Goal: Information Seeking & Learning: Learn about a topic

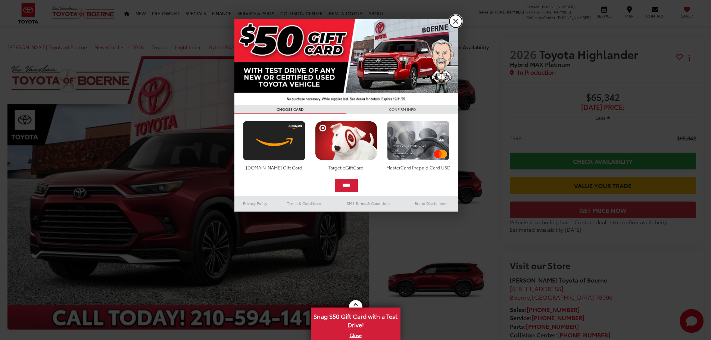
click at [456, 19] on link "X" at bounding box center [455, 21] width 13 height 13
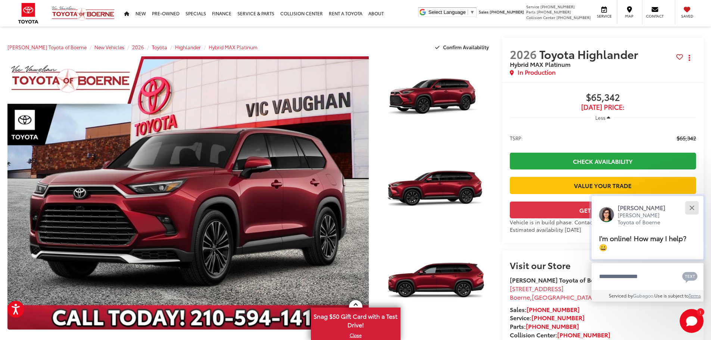
click at [693, 207] on div "Close" at bounding box center [691, 207] width 5 height 5
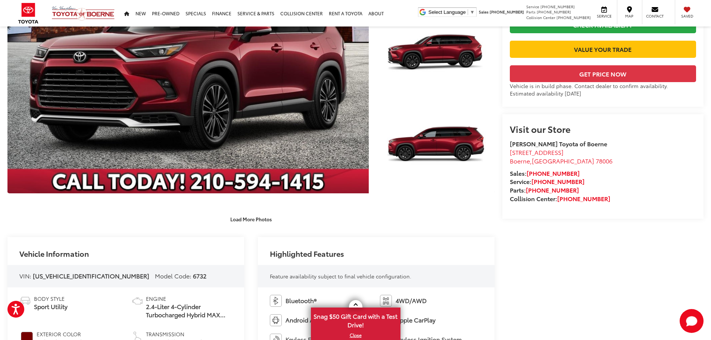
scroll to position [149, 0]
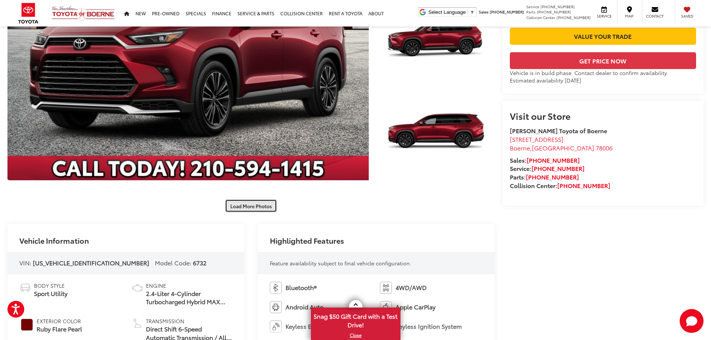
click at [257, 207] on button "Load More Photos" at bounding box center [251, 205] width 52 height 13
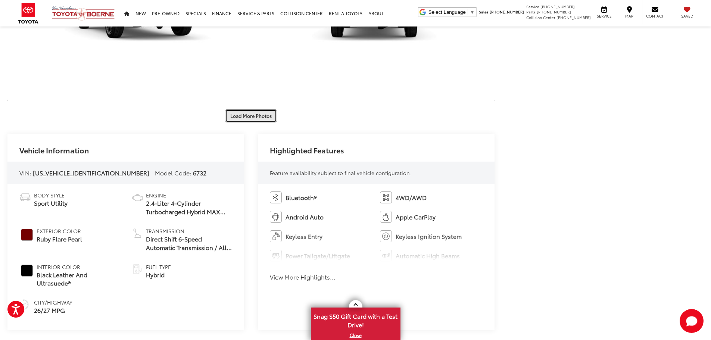
scroll to position [568, 0]
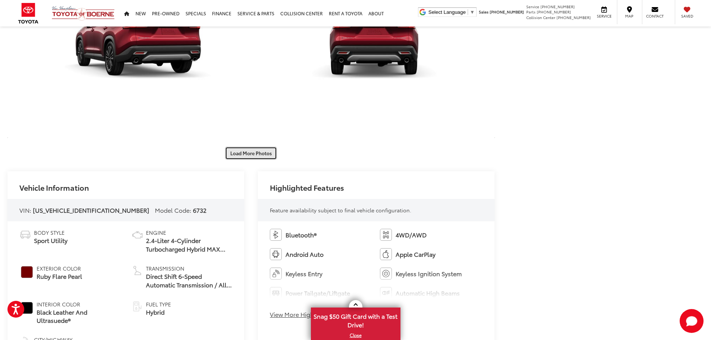
click at [255, 151] on button "Load More Photos" at bounding box center [251, 153] width 52 height 13
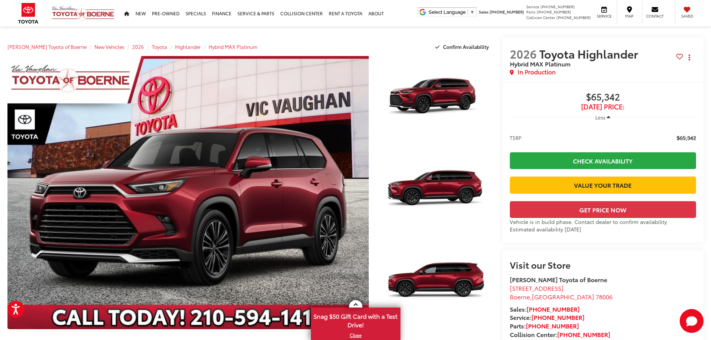
scroll to position [0, 0]
click at [600, 117] on span "Less" at bounding box center [600, 117] width 10 height 7
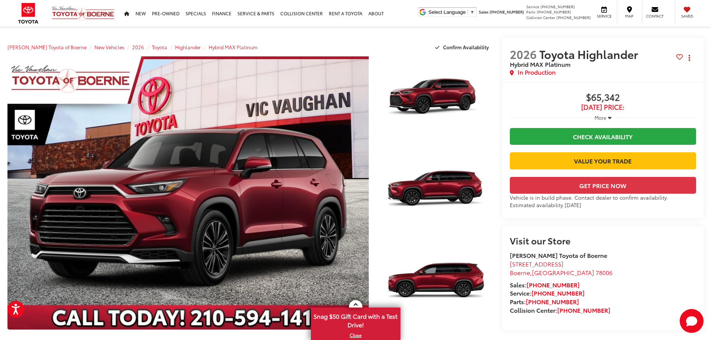
click at [600, 117] on span "More" at bounding box center [600, 117] width 12 height 7
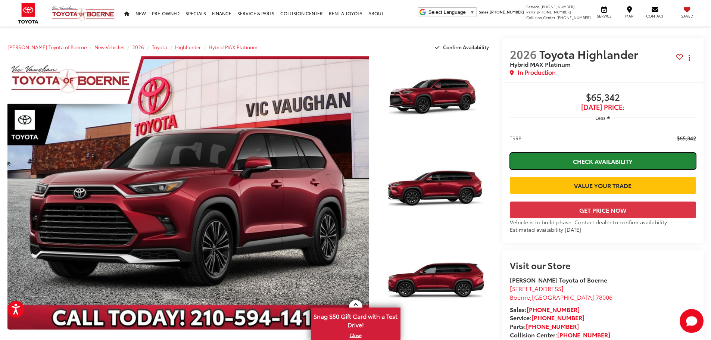
click at [595, 160] on link "Check Availability" at bounding box center [603, 161] width 186 height 17
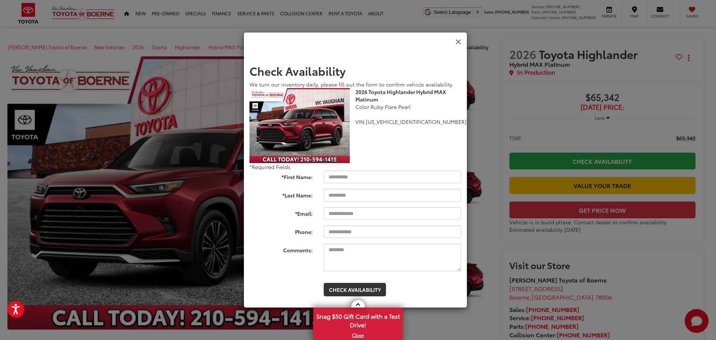
click at [457, 40] on icon "Close" at bounding box center [459, 42] width 6 height 8
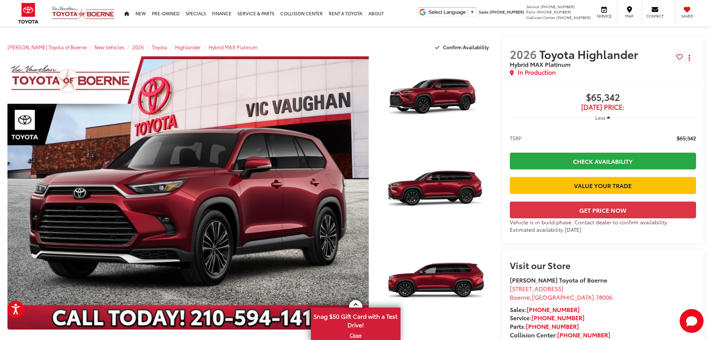
click at [510, 198] on capital-one-entry-button at bounding box center [510, 198] width 0 height 0
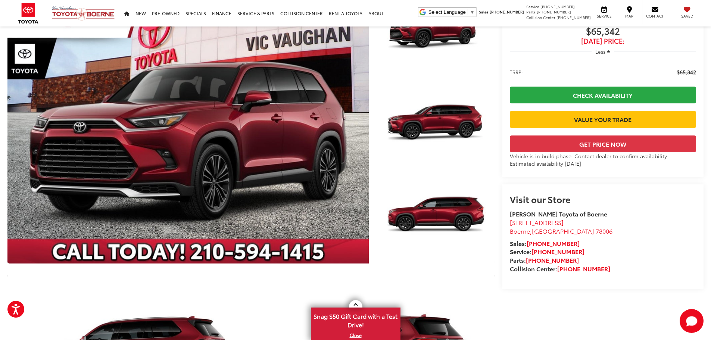
scroll to position [37, 0]
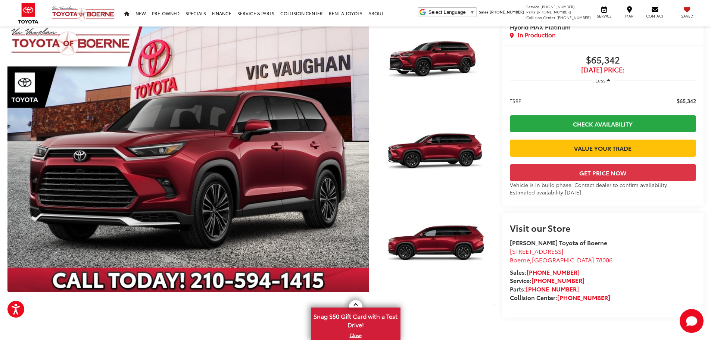
click at [544, 235] on section "2026 Toyota Highlander Hybrid MAX Platinum Copy Link Share Print In Production …" at bounding box center [602, 158] width 201 height 317
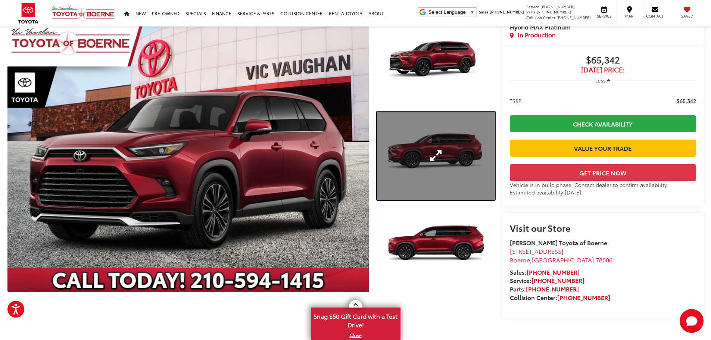
click at [438, 151] on link "Expand Photo 2" at bounding box center [436, 156] width 118 height 88
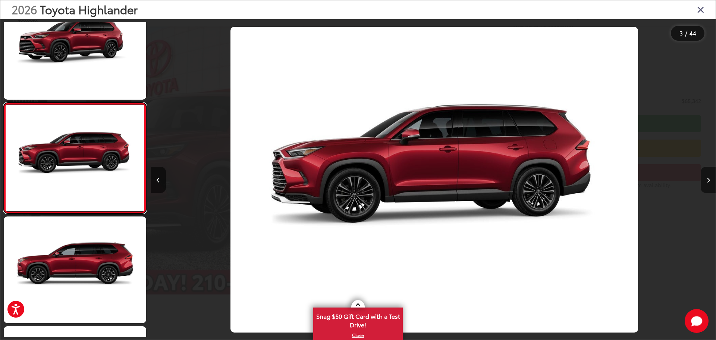
scroll to position [0, 1130]
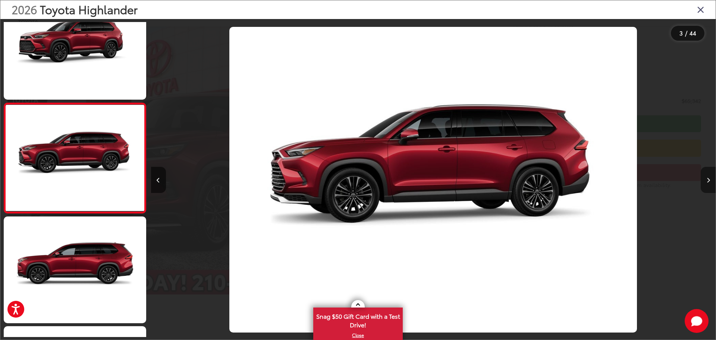
click at [707, 181] on icon "Next image" at bounding box center [708, 180] width 3 height 5
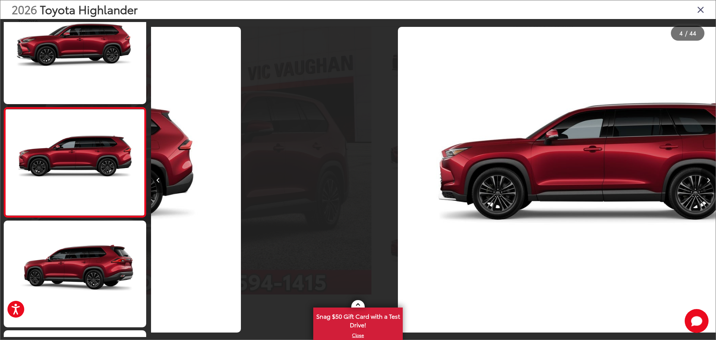
scroll to position [249, 0]
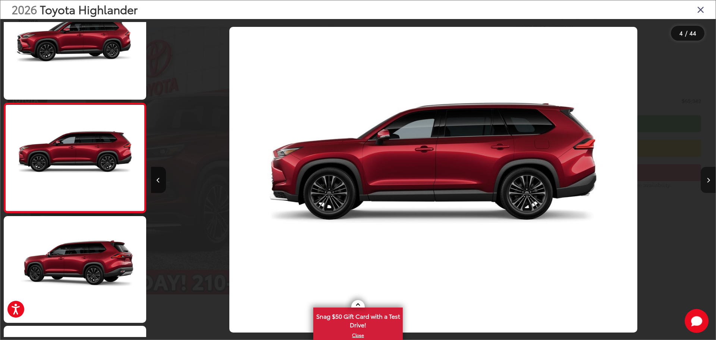
click at [707, 181] on icon "Next image" at bounding box center [708, 180] width 3 height 5
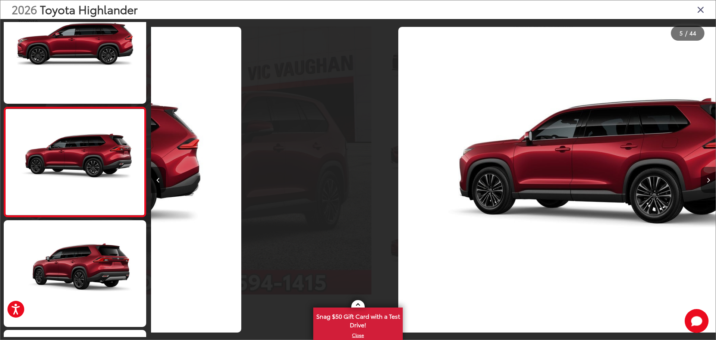
scroll to position [359, 0]
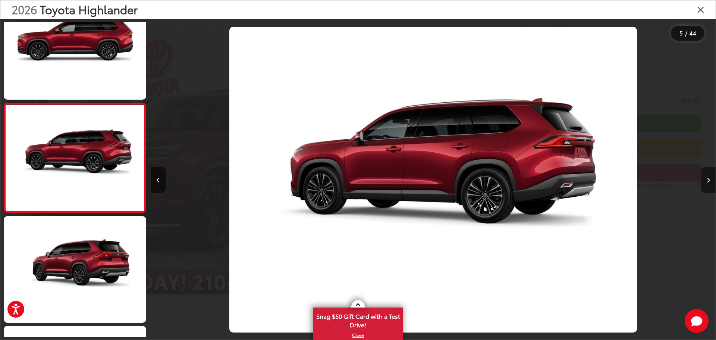
click at [707, 181] on icon "Next image" at bounding box center [708, 180] width 3 height 5
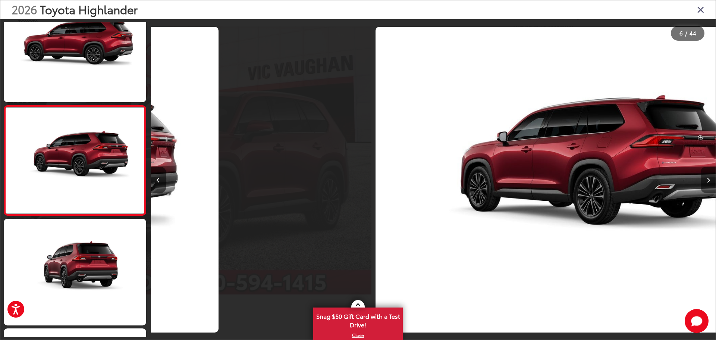
scroll to position [469, 0]
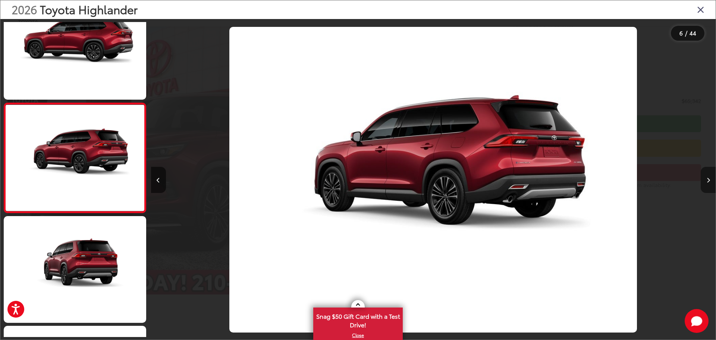
click at [707, 181] on icon "Next image" at bounding box center [708, 180] width 3 height 5
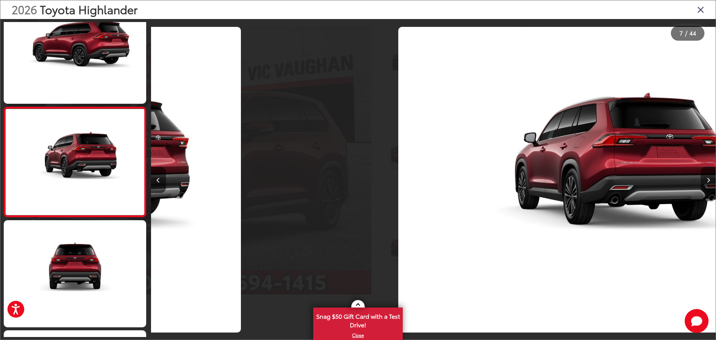
scroll to position [578, 0]
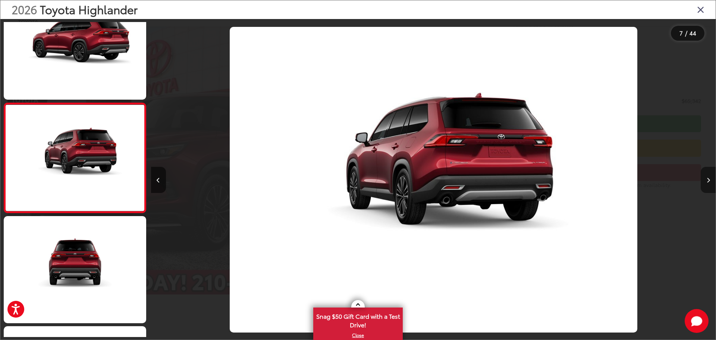
click at [707, 181] on icon "Next image" at bounding box center [708, 180] width 3 height 5
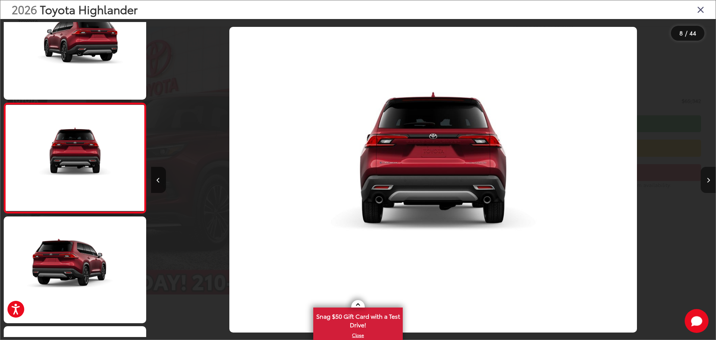
click at [707, 181] on icon "Next image" at bounding box center [708, 180] width 3 height 5
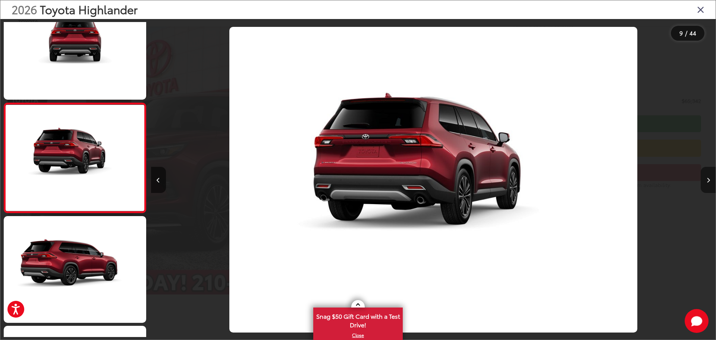
click at [707, 181] on icon "Next image" at bounding box center [708, 180] width 3 height 5
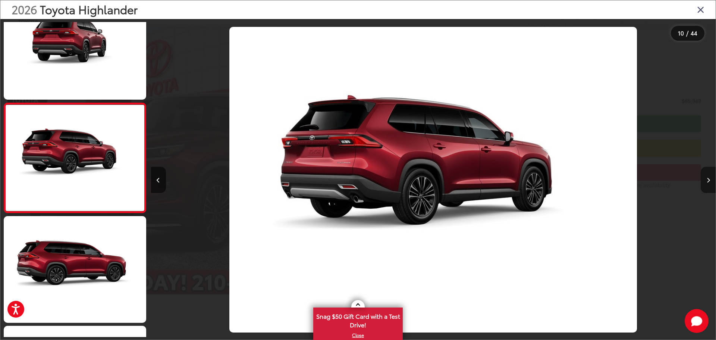
click at [707, 180] on icon "Next image" at bounding box center [708, 180] width 3 height 5
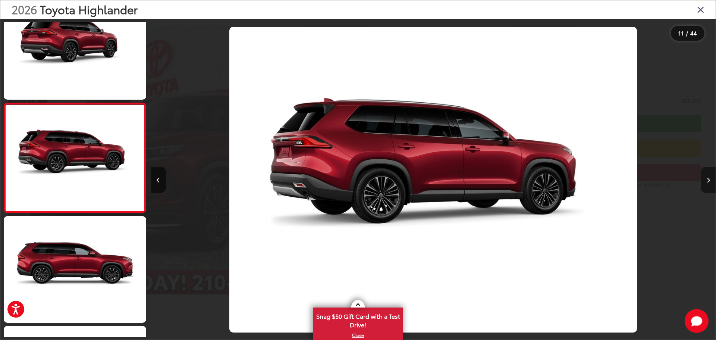
click at [710, 178] on button "Next image" at bounding box center [708, 180] width 15 height 26
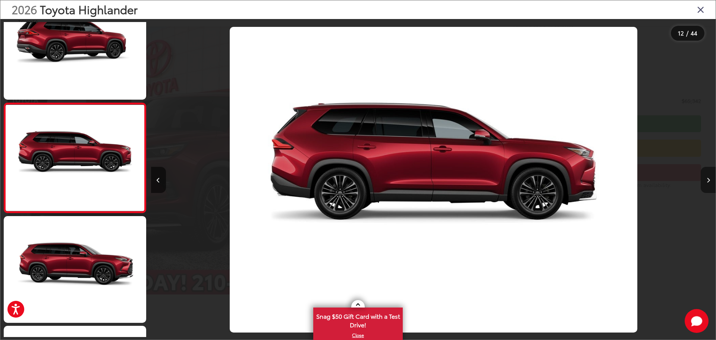
click at [710, 178] on button "Next image" at bounding box center [708, 180] width 15 height 26
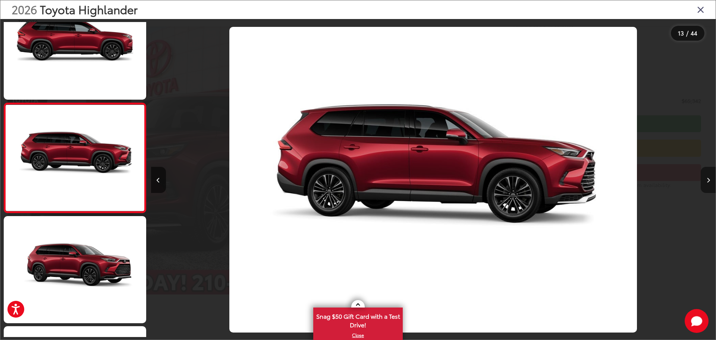
click at [710, 178] on button "Next image" at bounding box center [708, 180] width 15 height 26
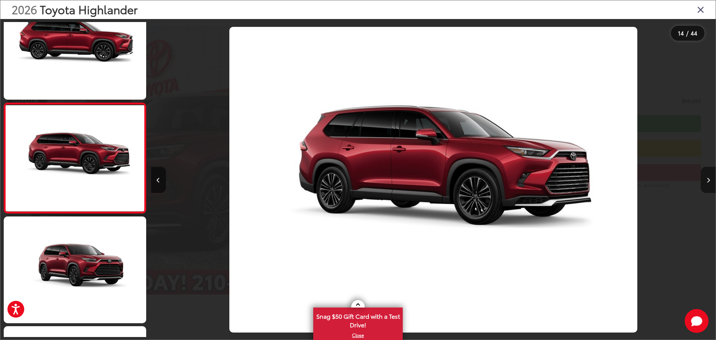
click at [710, 178] on button "Next image" at bounding box center [708, 180] width 15 height 26
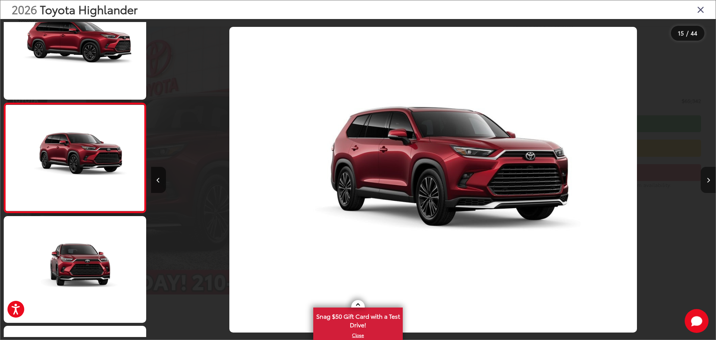
click at [710, 178] on button "Next image" at bounding box center [708, 180] width 15 height 26
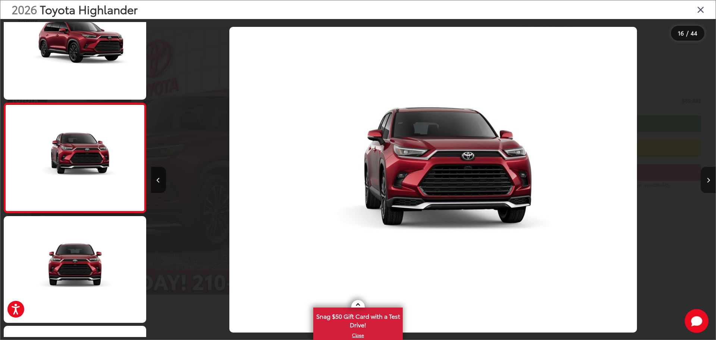
click at [710, 178] on button "Next image" at bounding box center [708, 180] width 15 height 26
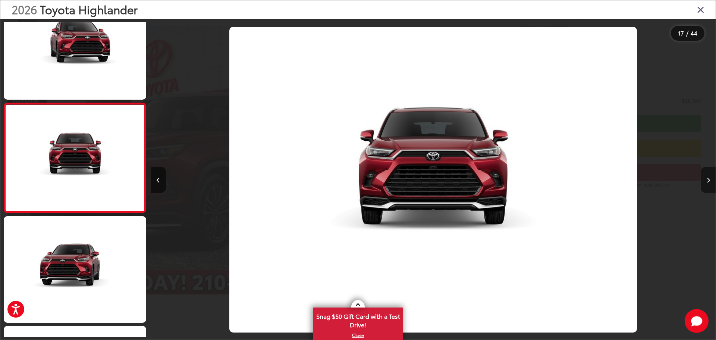
click at [710, 178] on button "Next image" at bounding box center [708, 180] width 15 height 26
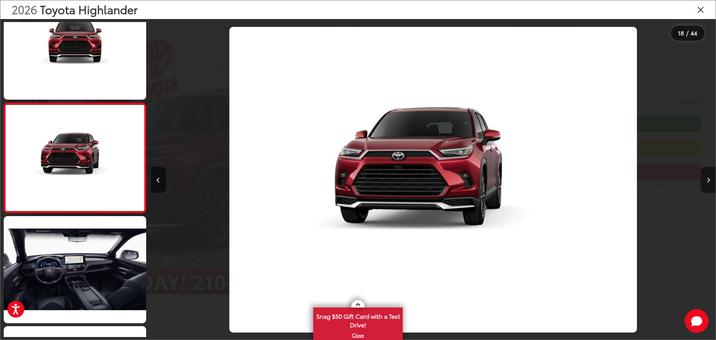
click at [710, 178] on button "Next image" at bounding box center [708, 180] width 15 height 26
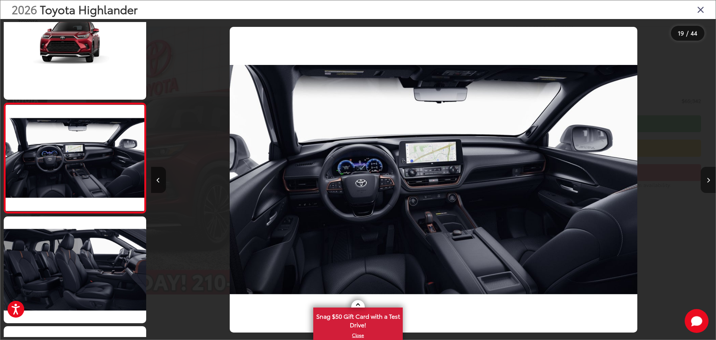
click at [710, 178] on button "Next image" at bounding box center [708, 180] width 15 height 26
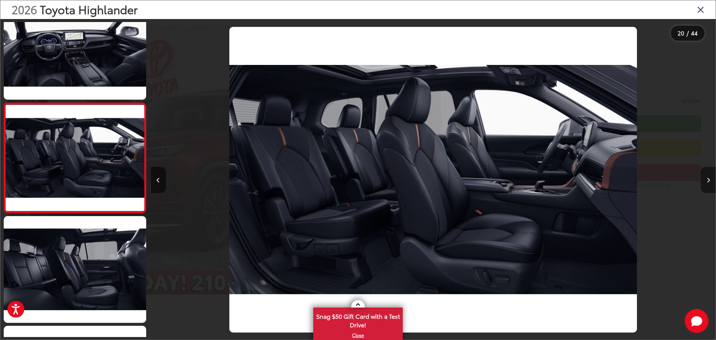
click at [710, 178] on button "Next image" at bounding box center [708, 180] width 15 height 26
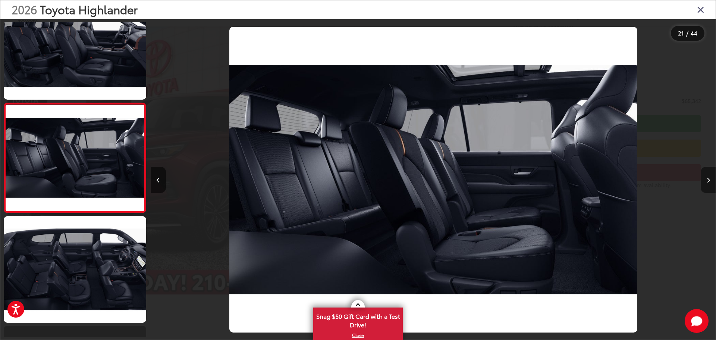
click at [710, 178] on button "Next image" at bounding box center [708, 180] width 15 height 26
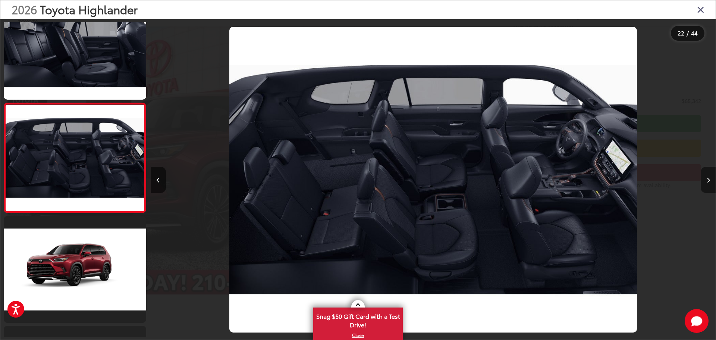
click at [710, 178] on button "Next image" at bounding box center [708, 180] width 15 height 26
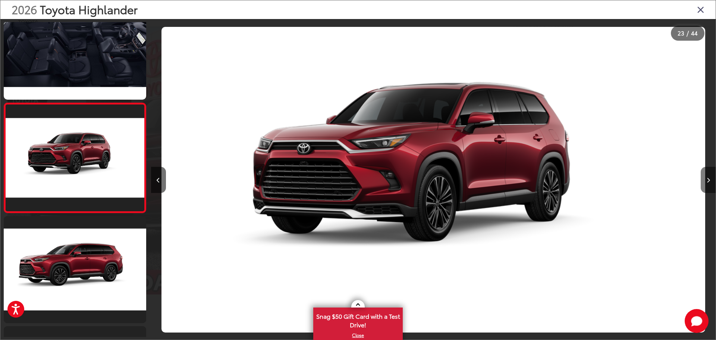
click at [710, 178] on button "Next image" at bounding box center [708, 180] width 15 height 26
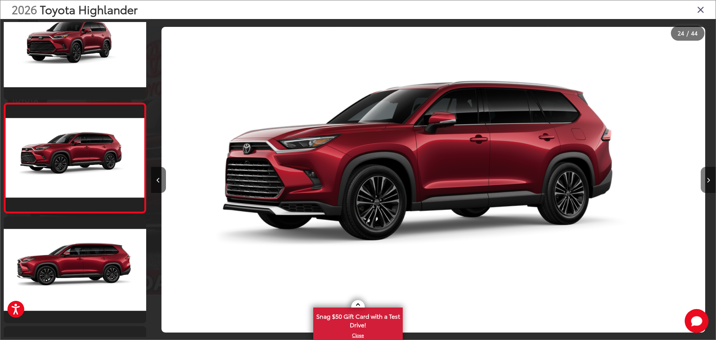
click at [710, 178] on button "Next image" at bounding box center [708, 180] width 15 height 26
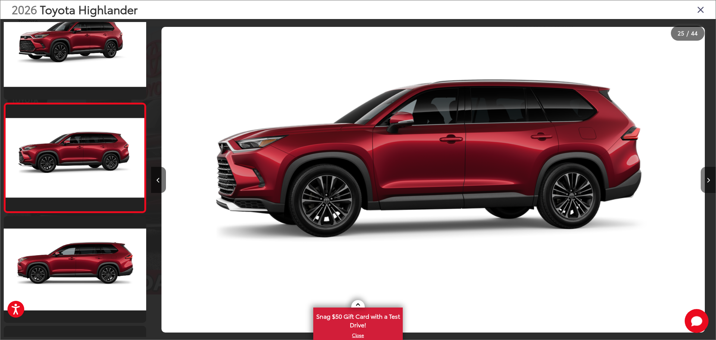
click at [710, 178] on button "Next image" at bounding box center [708, 180] width 15 height 26
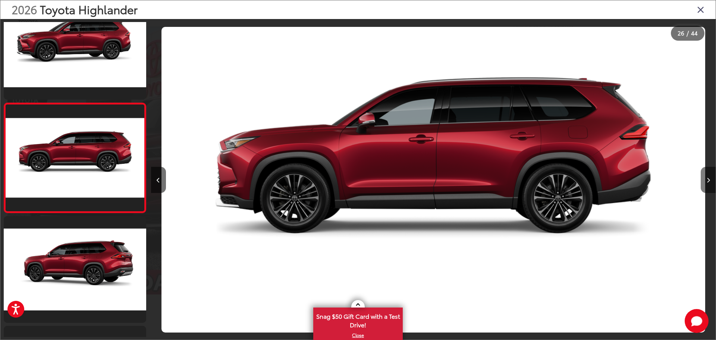
click at [710, 178] on button "Next image" at bounding box center [708, 180] width 15 height 26
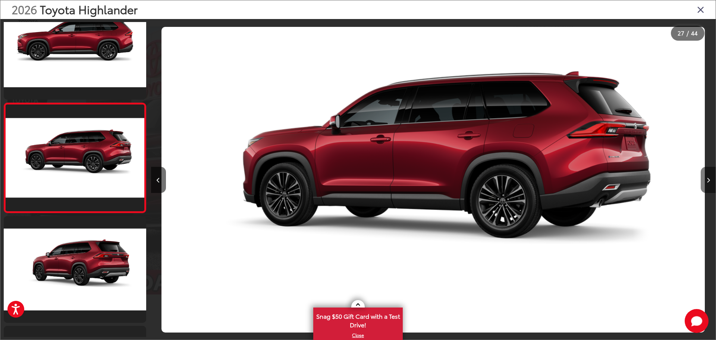
click at [710, 178] on button "Next image" at bounding box center [708, 180] width 15 height 26
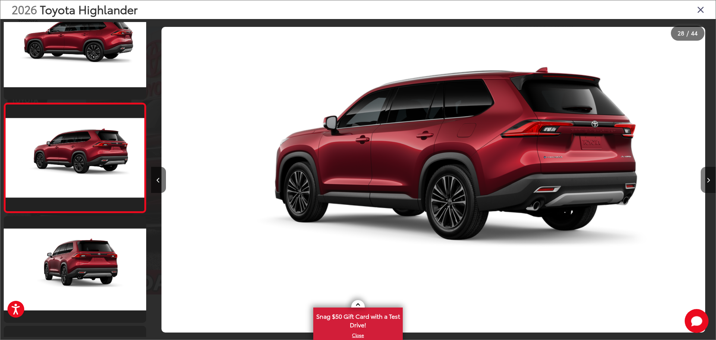
click at [709, 178] on icon "Next image" at bounding box center [708, 180] width 3 height 5
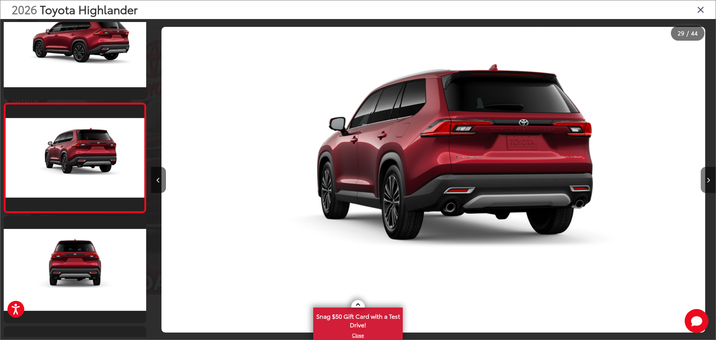
click at [708, 178] on icon "Next image" at bounding box center [708, 180] width 3 height 5
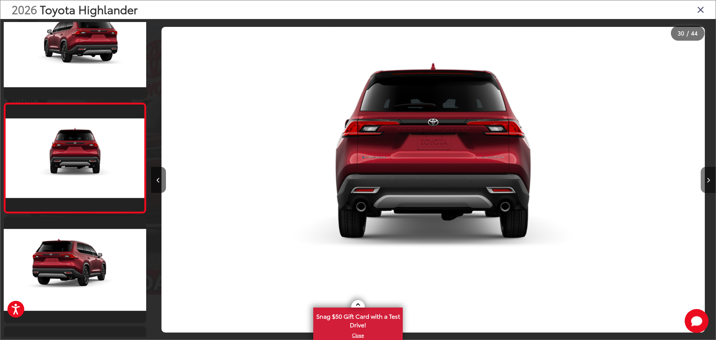
click at [708, 178] on icon "Next image" at bounding box center [708, 180] width 3 height 5
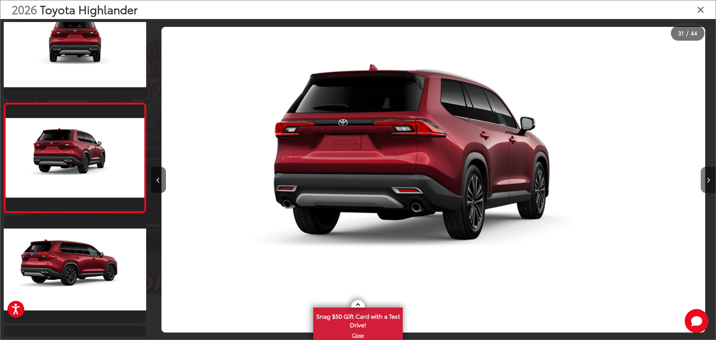
click at [708, 178] on icon "Next image" at bounding box center [708, 180] width 3 height 5
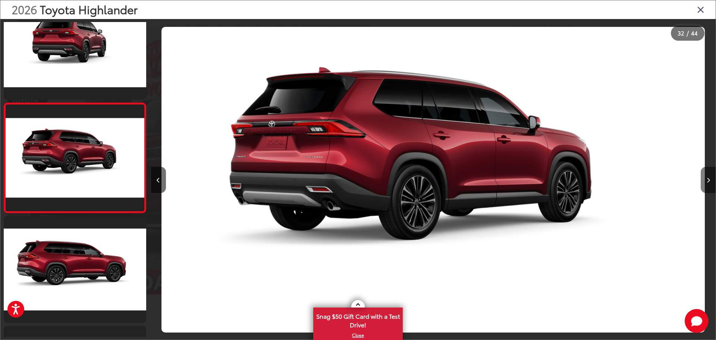
click at [708, 178] on icon "Next image" at bounding box center [708, 180] width 3 height 5
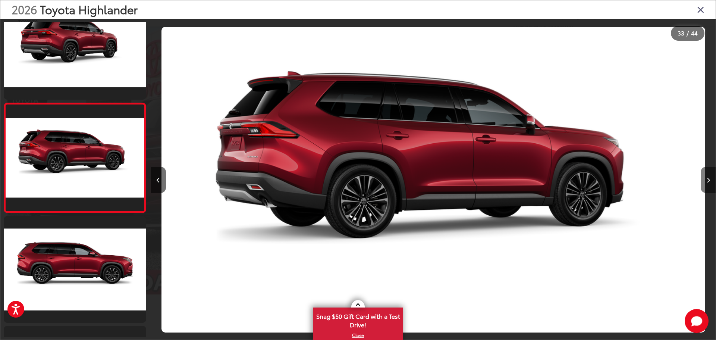
click at [708, 178] on icon "Next image" at bounding box center [708, 180] width 3 height 5
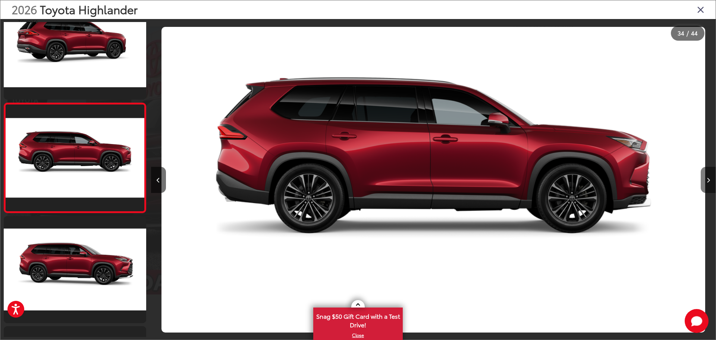
click at [708, 178] on icon "Next image" at bounding box center [708, 180] width 3 height 5
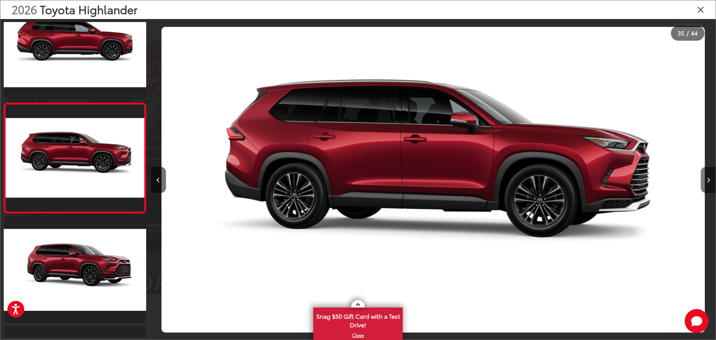
click at [708, 178] on icon "Next image" at bounding box center [708, 180] width 3 height 5
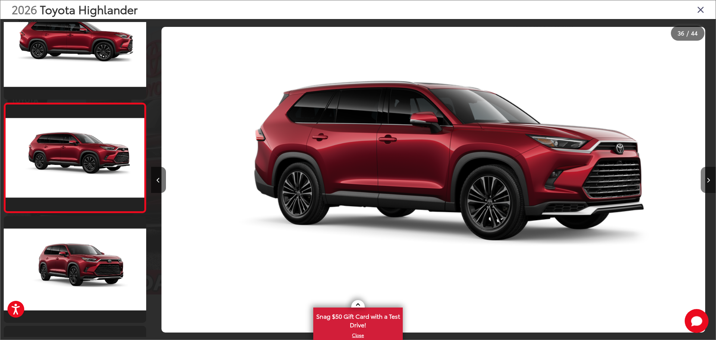
click at [708, 178] on icon "Next image" at bounding box center [708, 180] width 3 height 5
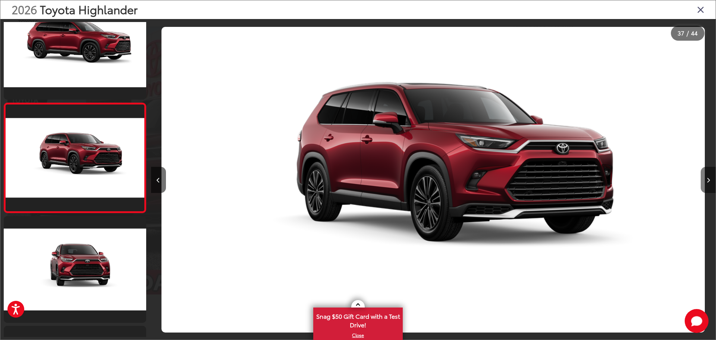
click at [707, 175] on button "Next image" at bounding box center [708, 180] width 15 height 26
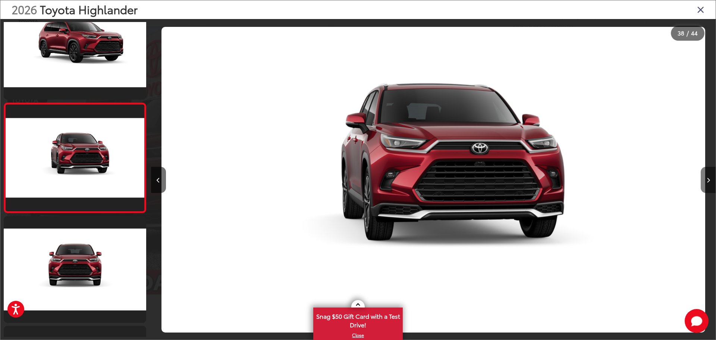
click at [708, 174] on button "Next image" at bounding box center [708, 180] width 15 height 26
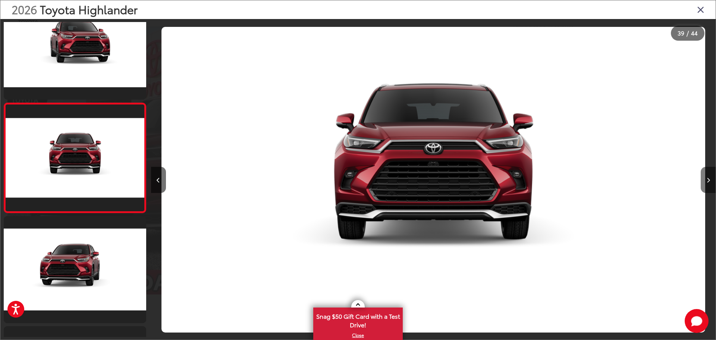
click at [708, 174] on button "Next image" at bounding box center [708, 180] width 15 height 26
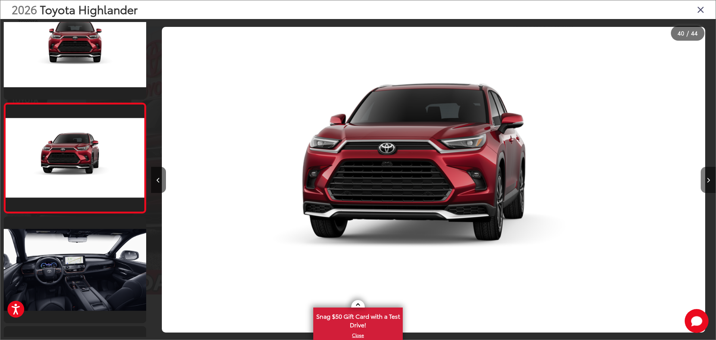
click at [708, 173] on button "Next image" at bounding box center [708, 180] width 15 height 26
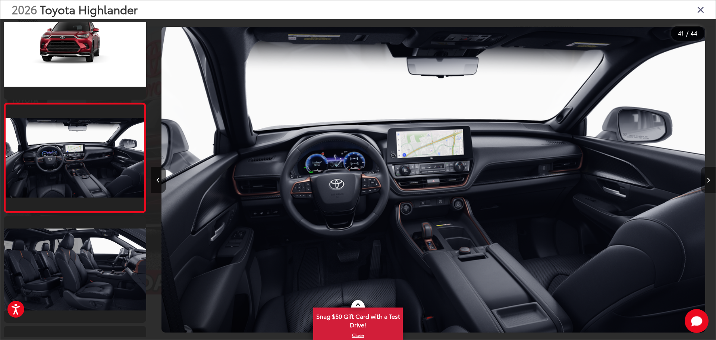
click at [708, 173] on button "Next image" at bounding box center [708, 180] width 15 height 26
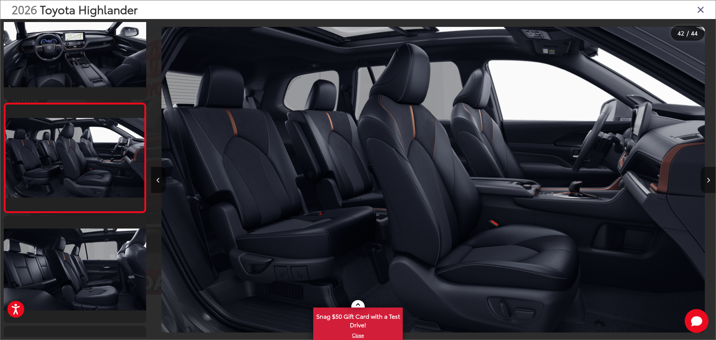
click at [708, 173] on button "Next image" at bounding box center [708, 180] width 15 height 26
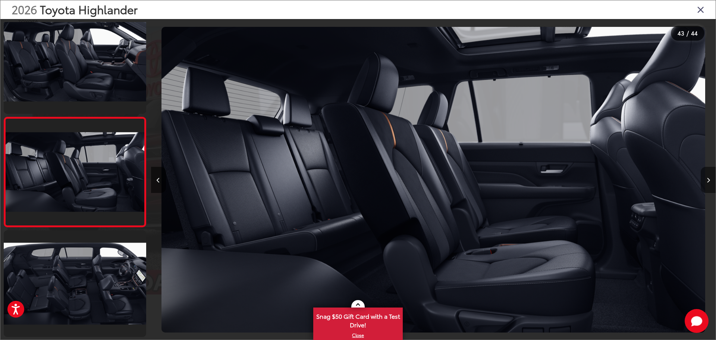
click at [710, 176] on button "Next image" at bounding box center [708, 180] width 15 height 26
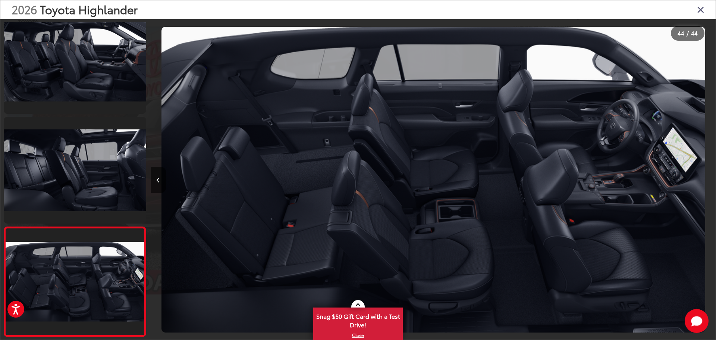
click at [700, 6] on icon "Close gallery" at bounding box center [700, 9] width 7 height 10
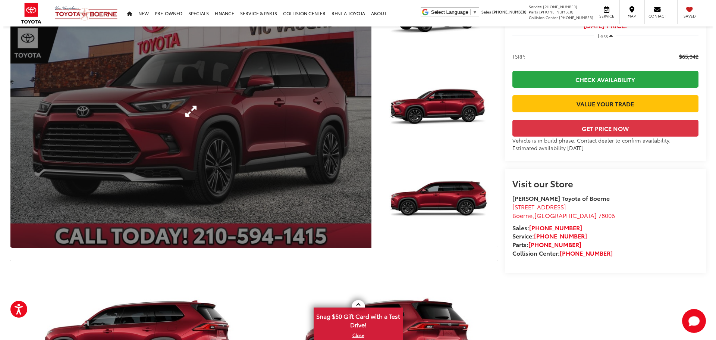
scroll to position [37, 0]
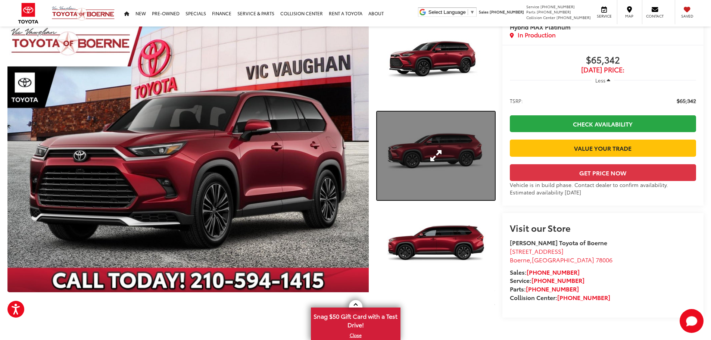
click at [416, 167] on link "Expand Photo 2" at bounding box center [436, 156] width 118 height 88
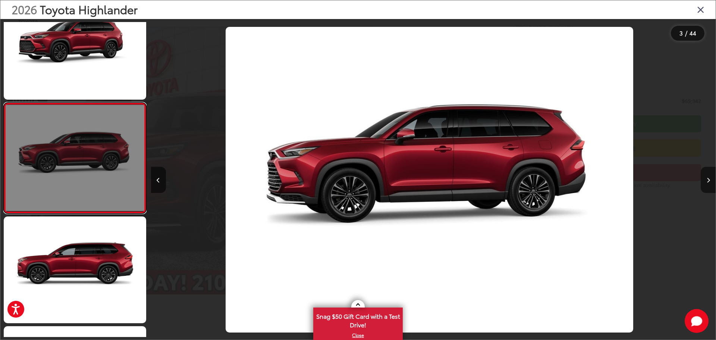
scroll to position [0, 1130]
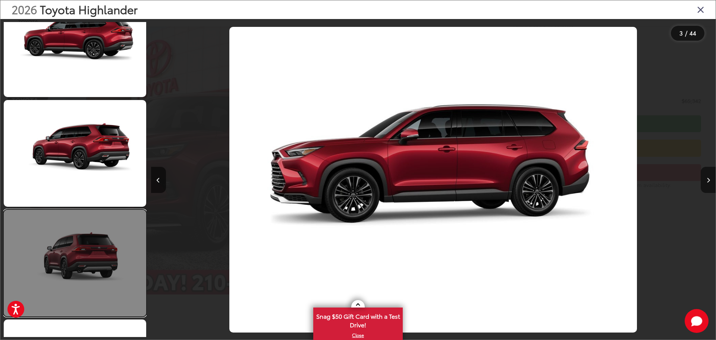
click at [94, 258] on link at bounding box center [75, 263] width 143 height 107
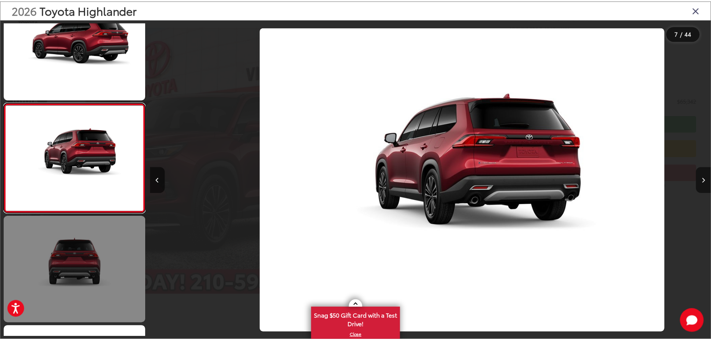
scroll to position [0, 3390]
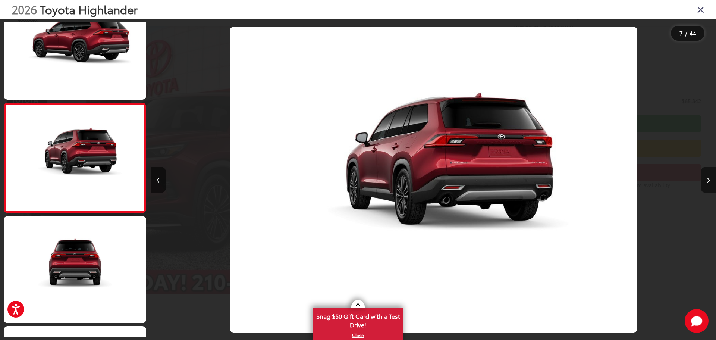
click at [703, 10] on icon "Close gallery" at bounding box center [700, 9] width 7 height 10
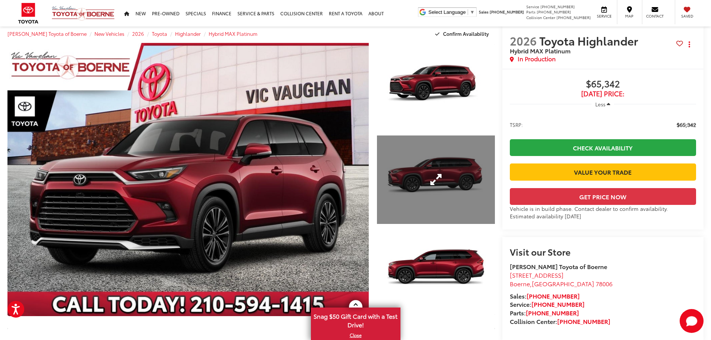
scroll to position [0, 0]
